Goal: Transaction & Acquisition: Download file/media

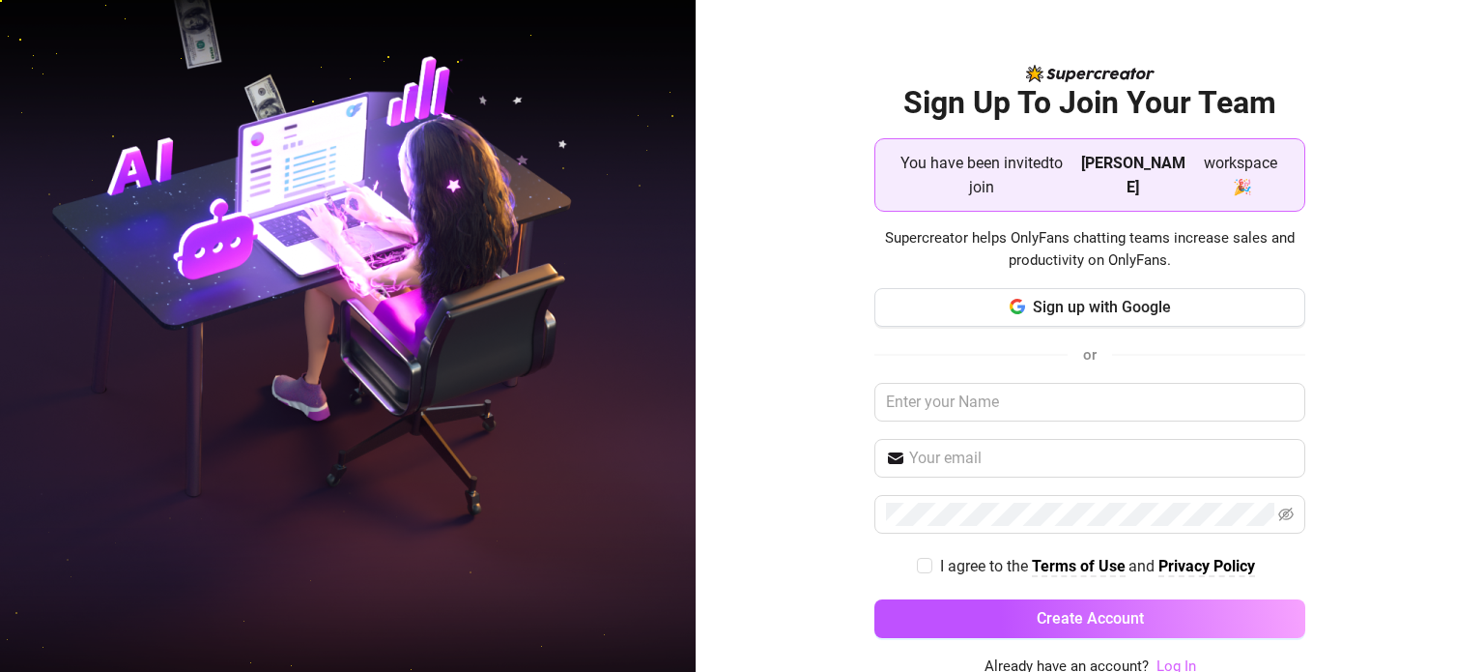
click at [1190, 657] on link "Log In" at bounding box center [1177, 665] width 40 height 17
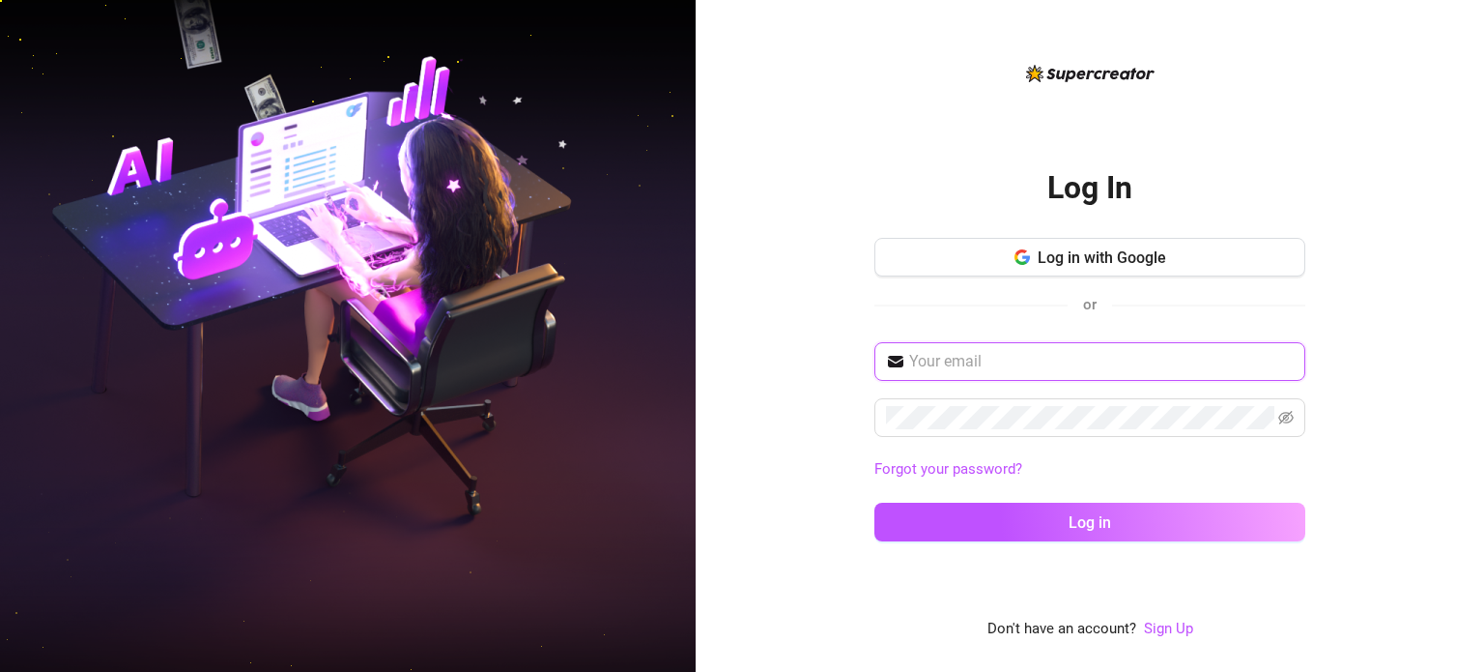
click at [956, 354] on input "text" at bounding box center [1101, 361] width 385 height 23
type input "[EMAIL_ADDRESS][DOMAIN_NAME]"
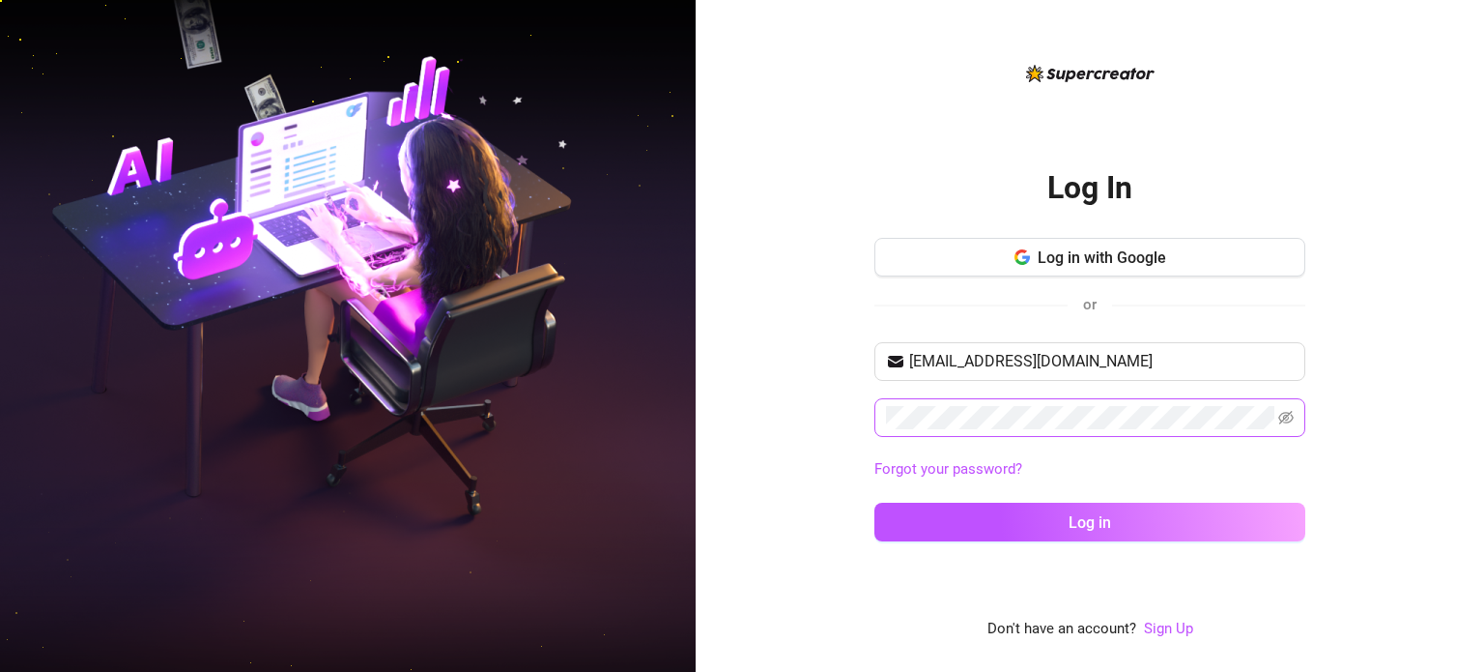
click at [1295, 426] on span at bounding box center [1090, 417] width 431 height 39
click at [1284, 417] on icon "eye-invisible" at bounding box center [1286, 418] width 15 height 14
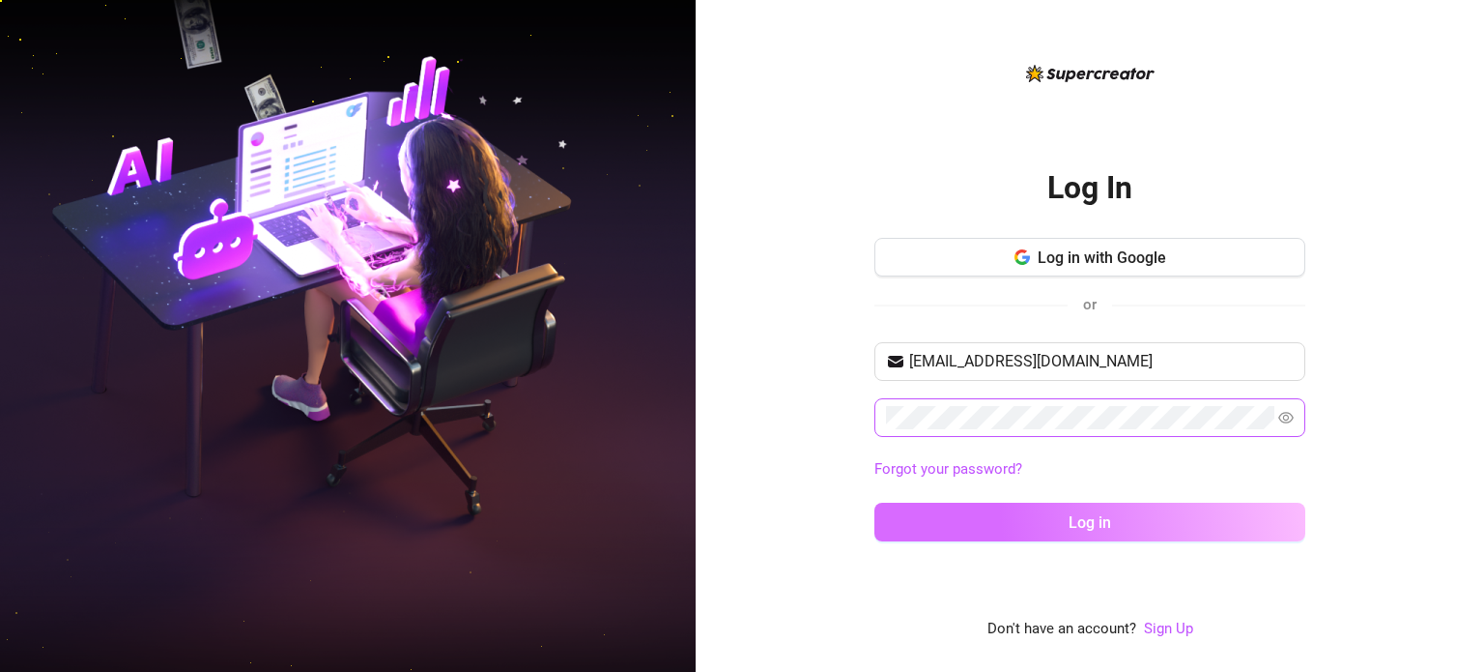
click at [1142, 519] on button "Log in" at bounding box center [1090, 522] width 431 height 39
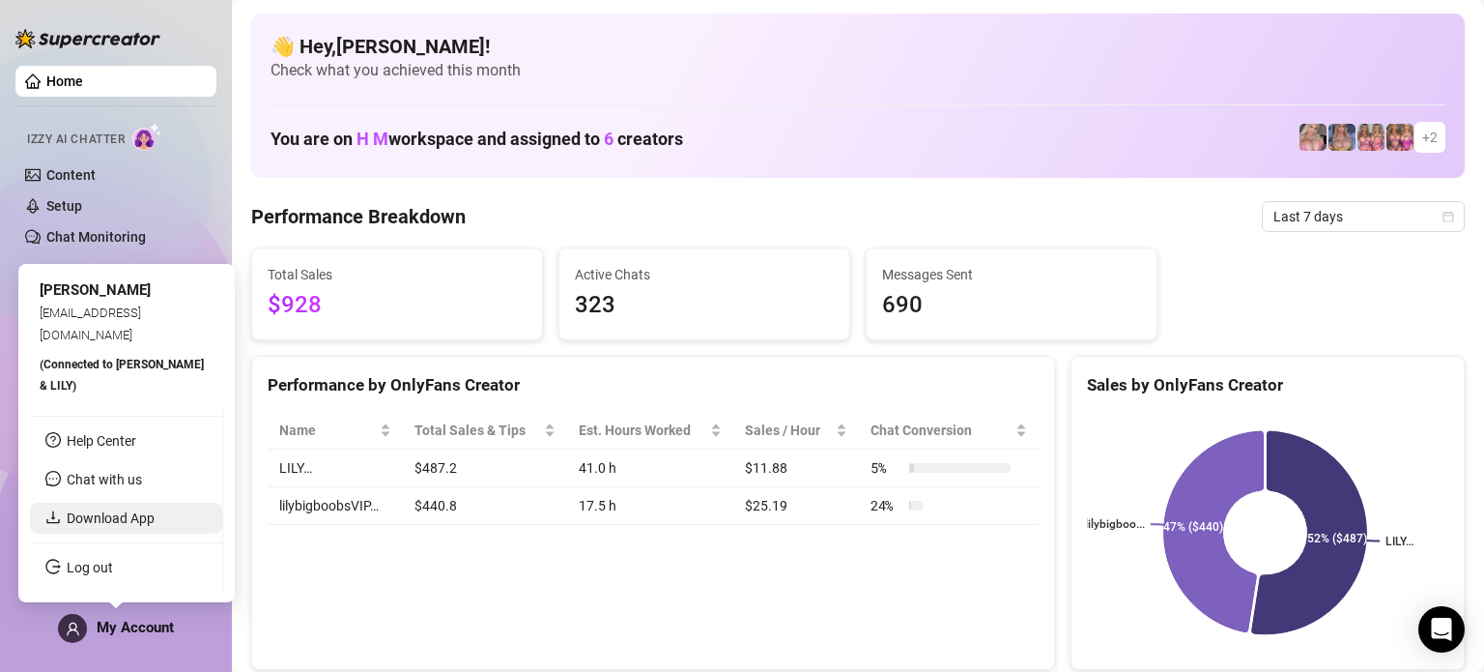
click at [109, 526] on link "Download App" at bounding box center [111, 517] width 88 height 15
